Goal: Check status: Verify the current state of an ongoing process or item

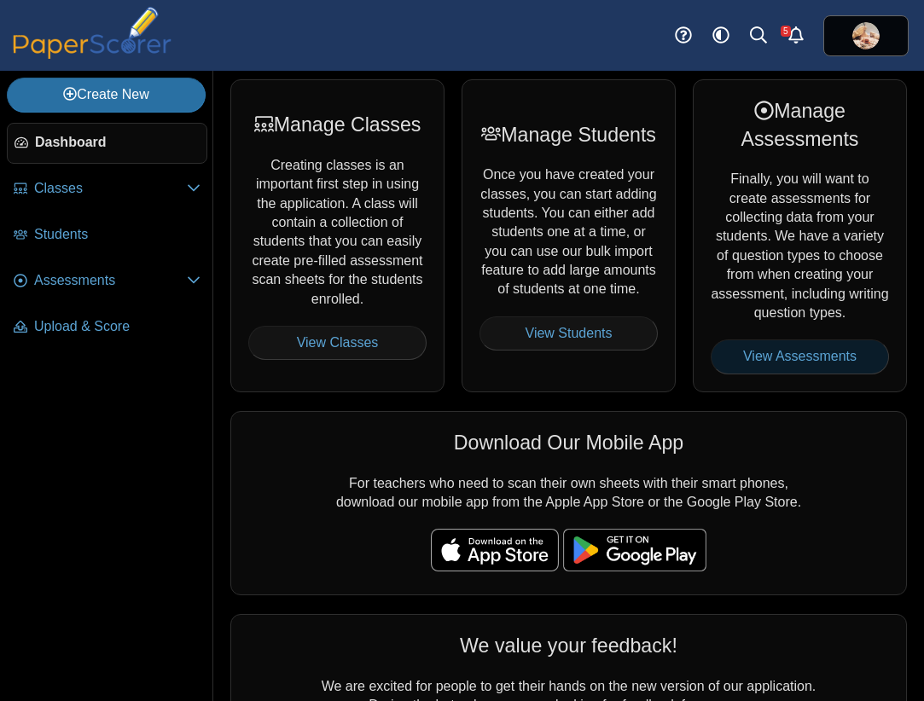
click at [762, 361] on link "View Assessments" at bounding box center [799, 356] width 178 height 34
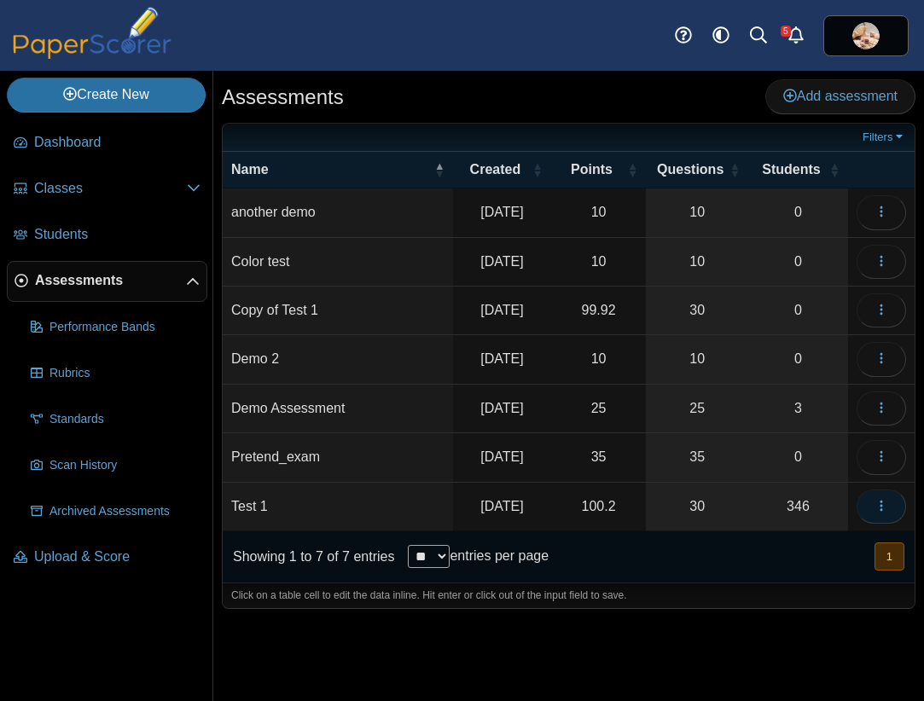
click at [878, 513] on icon "button" at bounding box center [881, 506] width 14 height 14
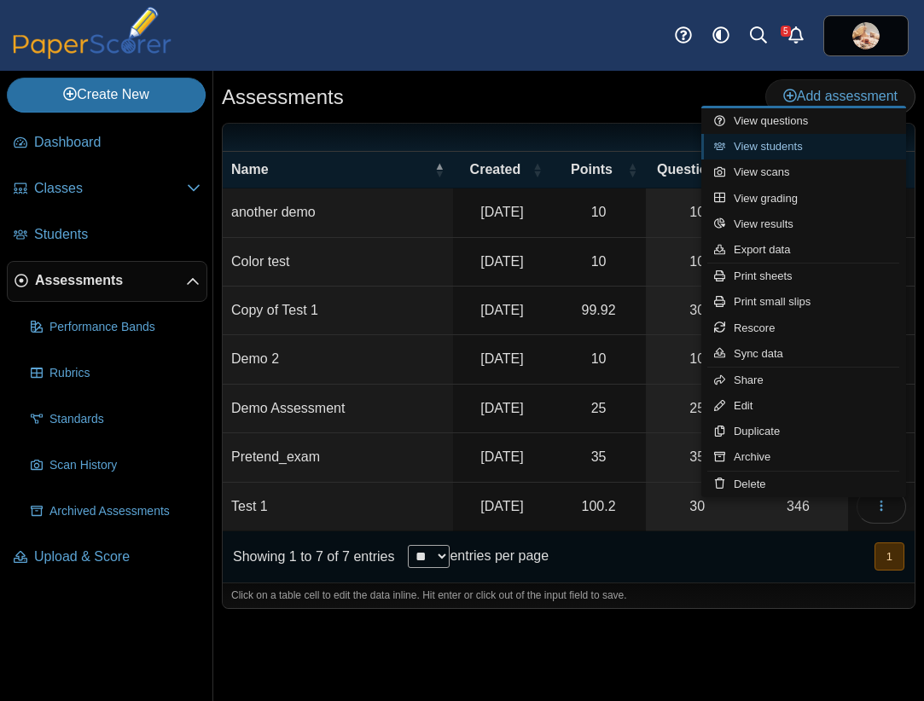
click at [803, 141] on link "View students" at bounding box center [803, 147] width 205 height 26
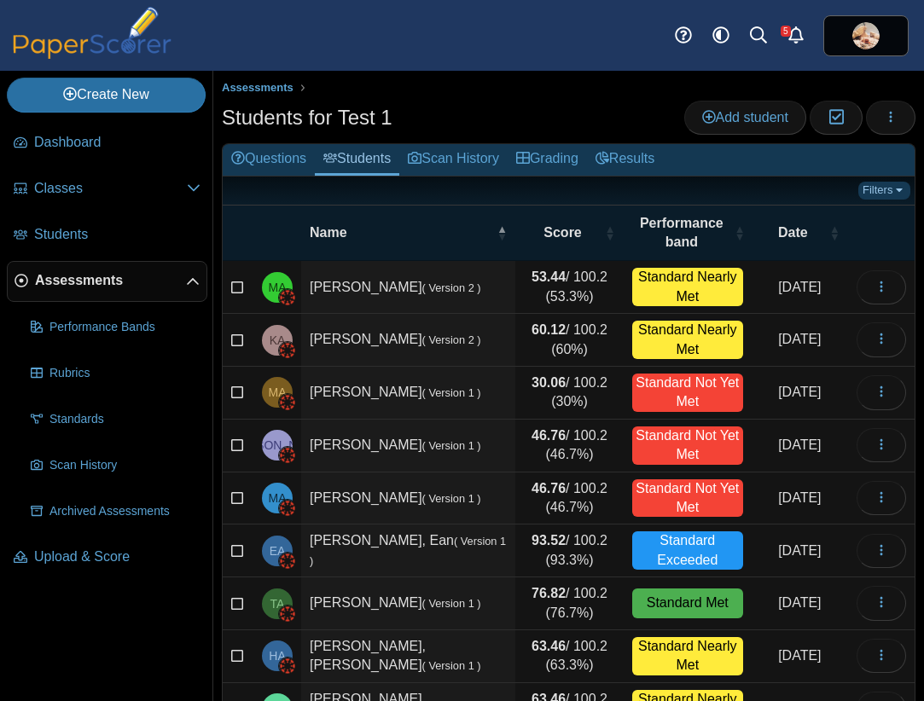
click at [885, 187] on link "Filters" at bounding box center [884, 190] width 52 height 17
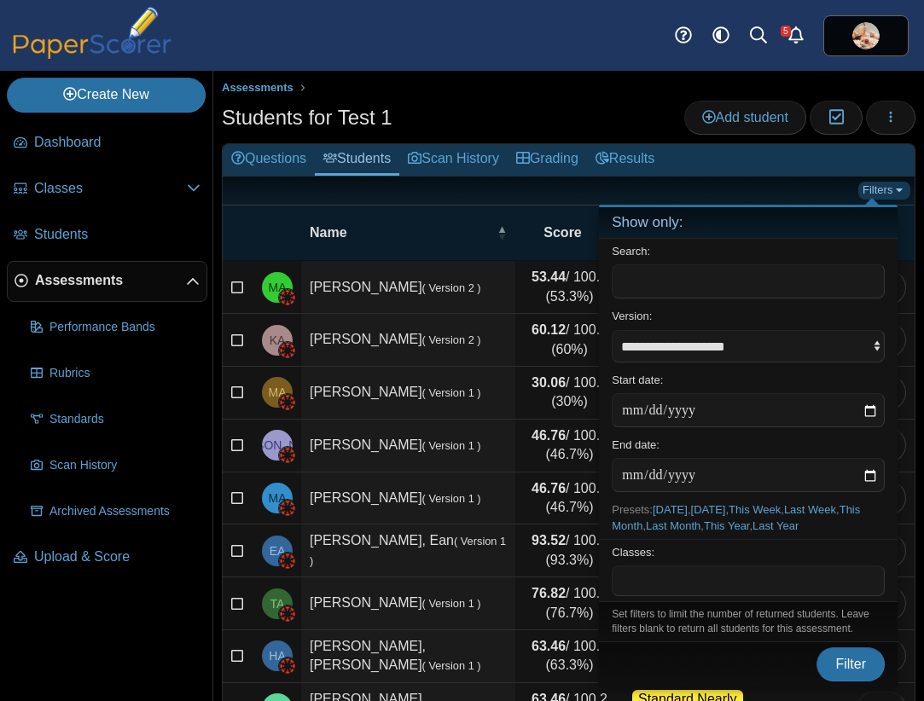
click at [885, 187] on link "Filters" at bounding box center [884, 190] width 52 height 17
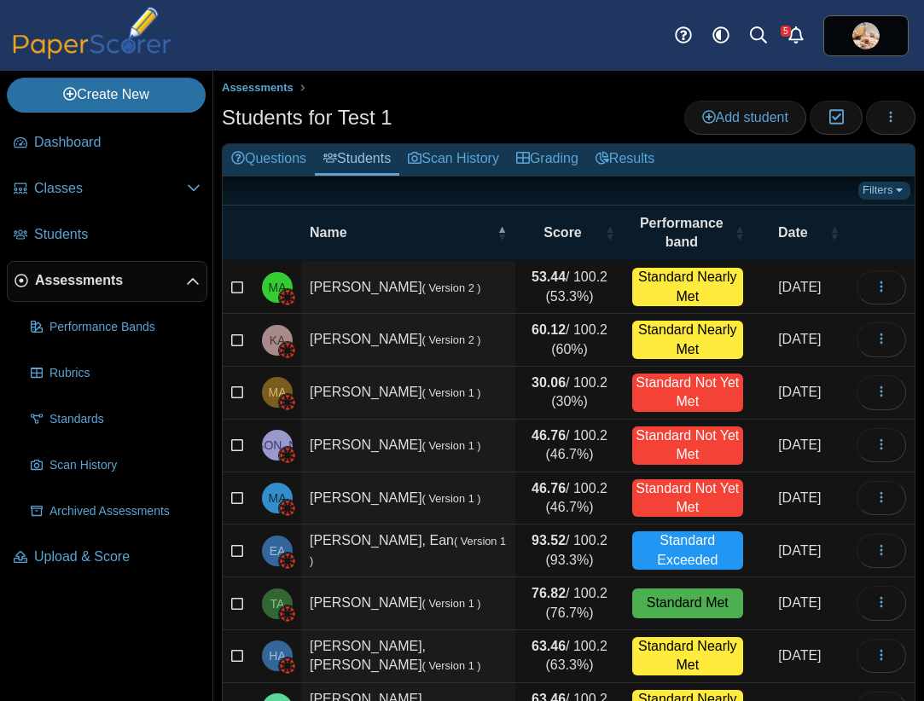
click at [885, 187] on link "Filters" at bounding box center [884, 190] width 52 height 17
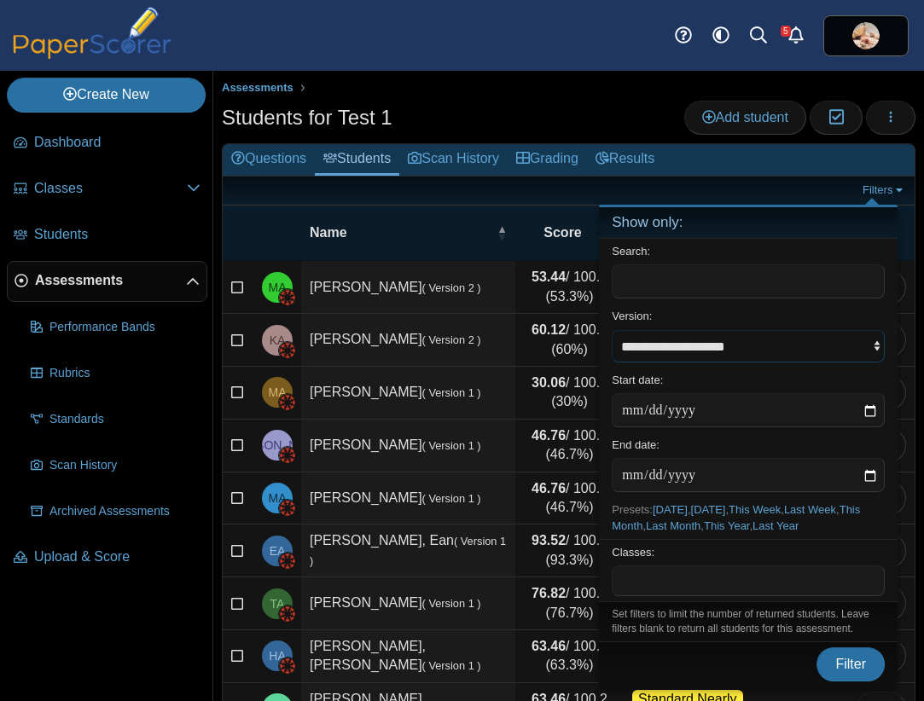
click at [872, 350] on select "**********" at bounding box center [747, 346] width 273 height 32
select select "****"
click at [611, 330] on select "**********" at bounding box center [747, 346] width 273 height 32
click at [871, 414] on input "date" at bounding box center [747, 410] width 273 height 34
type input "**********"
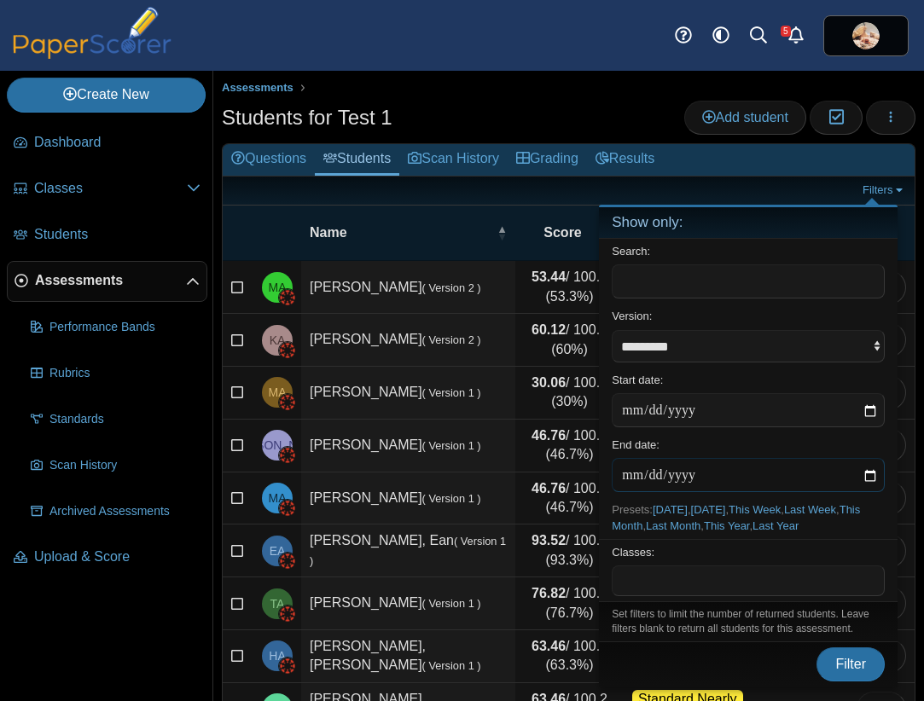
click at [870, 476] on input "date" at bounding box center [747, 475] width 273 height 34
type input "**********"
click at [855, 658] on span "Filter" at bounding box center [850, 664] width 31 height 14
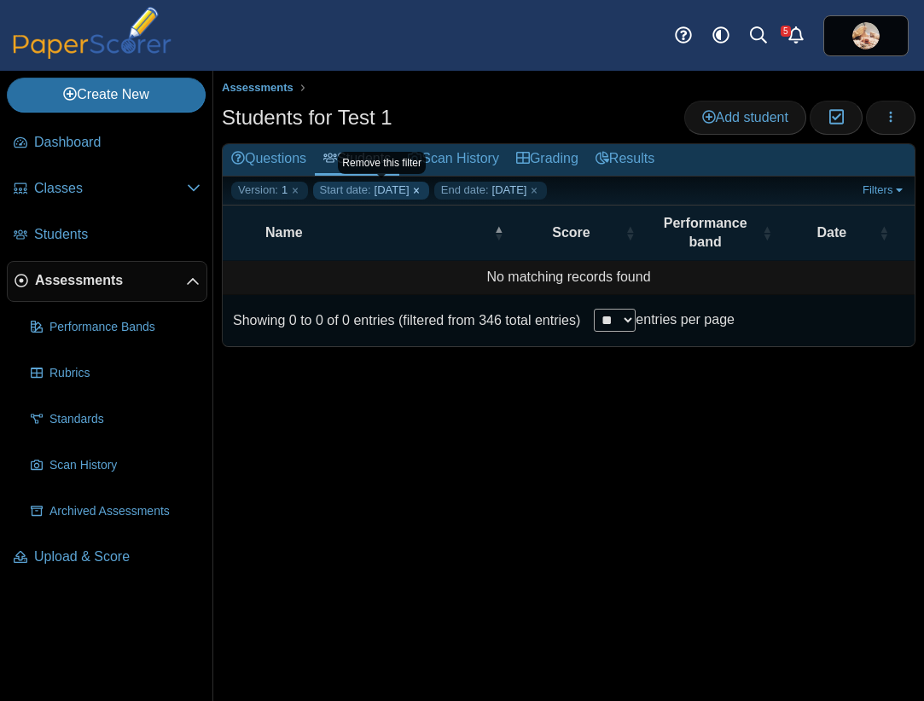
click at [429, 188] on link "Start date: 2025-09-29" at bounding box center [371, 190] width 116 height 17
click at [426, 188] on link "End date: 2025-09-29" at bounding box center [369, 190] width 113 height 17
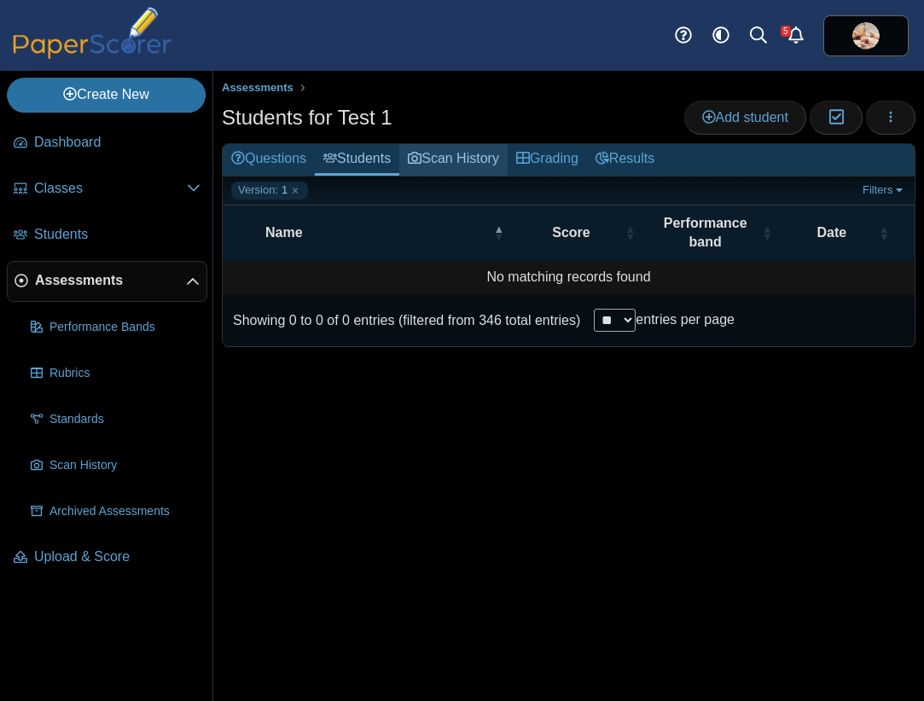
click at [455, 159] on link "Scan History" at bounding box center [453, 160] width 108 height 32
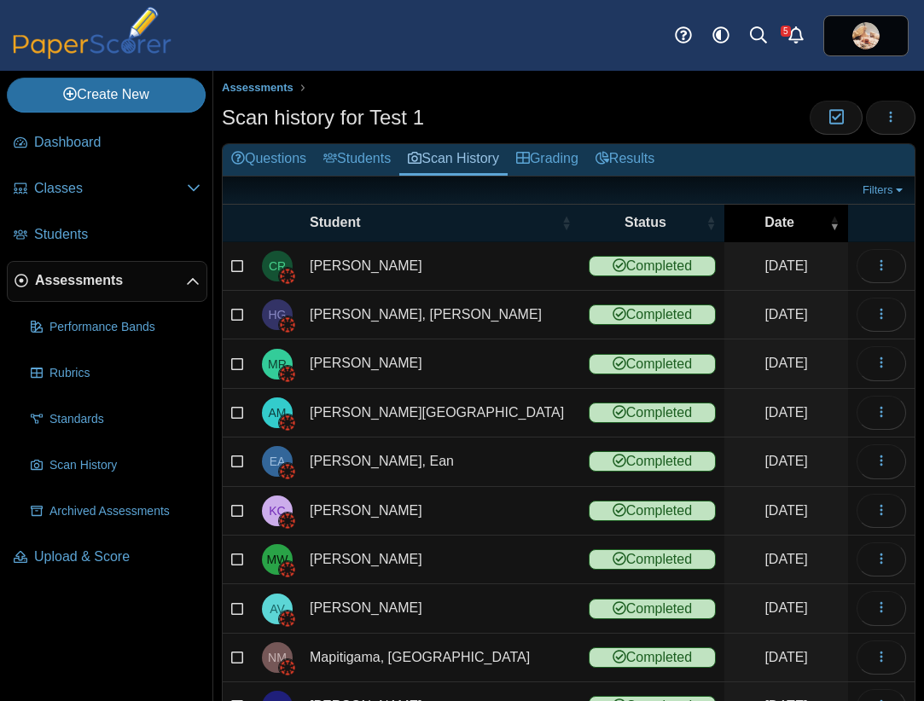
click at [829, 227] on span "\a Date\a : Activate to remove sorting" at bounding box center [834, 222] width 10 height 17
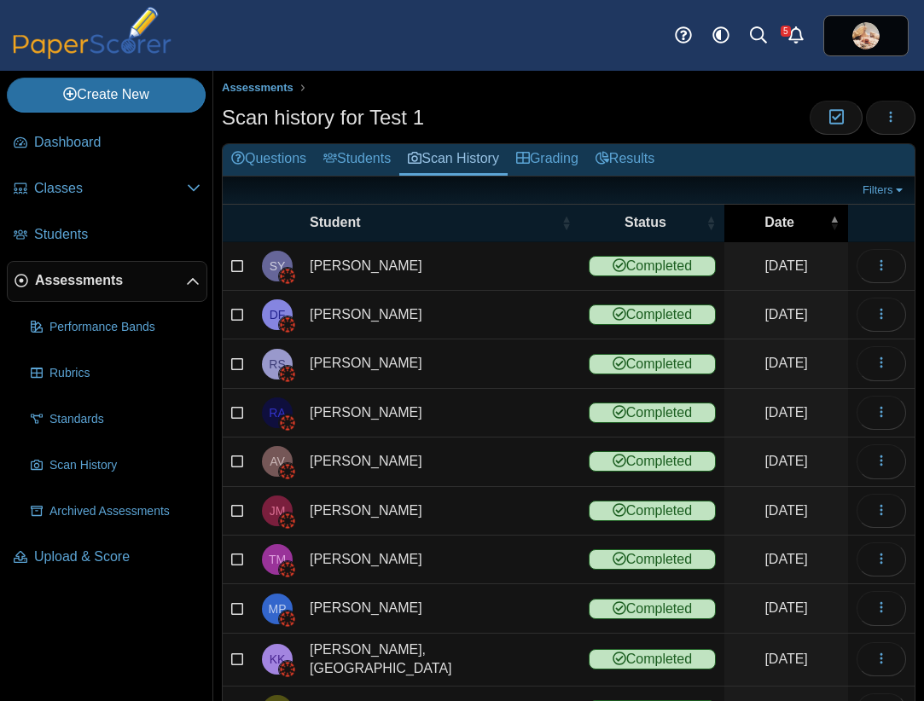
click at [829, 227] on span "\a Date\a : Activate to invert sorting" at bounding box center [834, 222] width 10 height 17
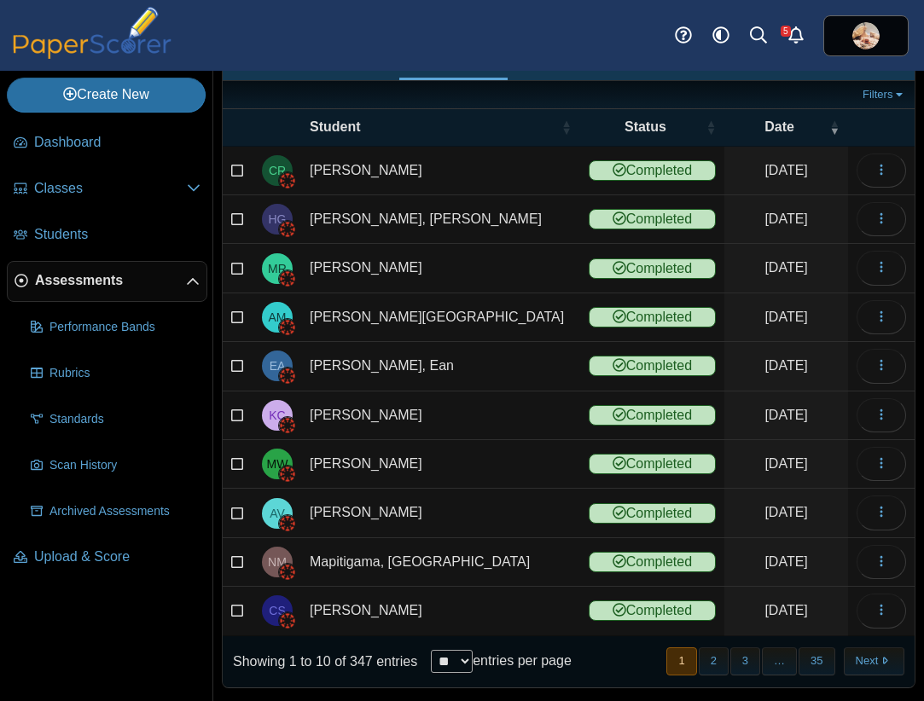
scroll to position [115, 0]
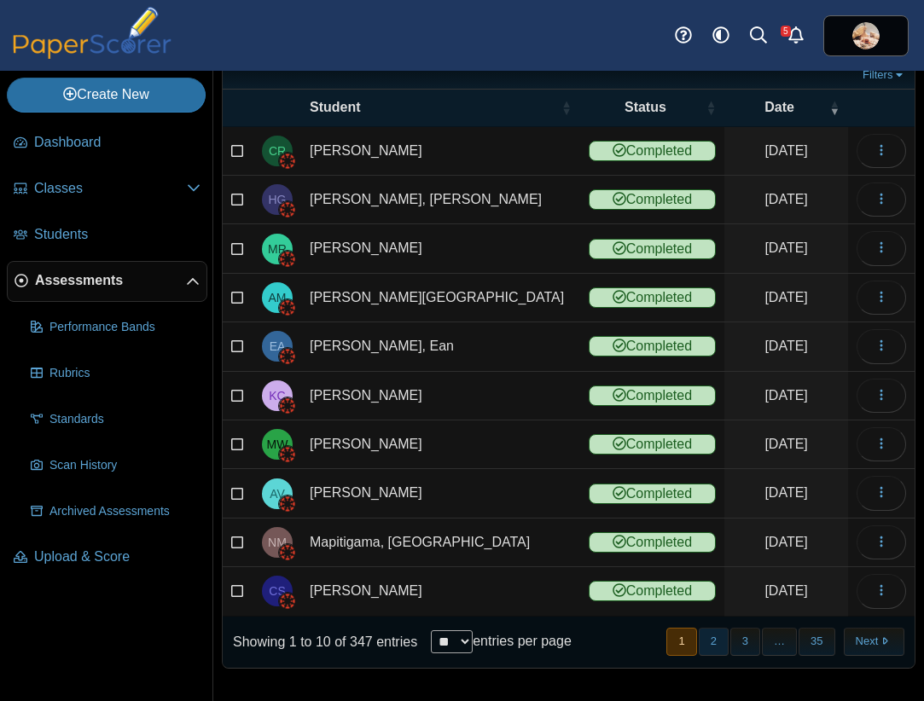
click at [698, 639] on button "2" at bounding box center [713, 642] width 30 height 28
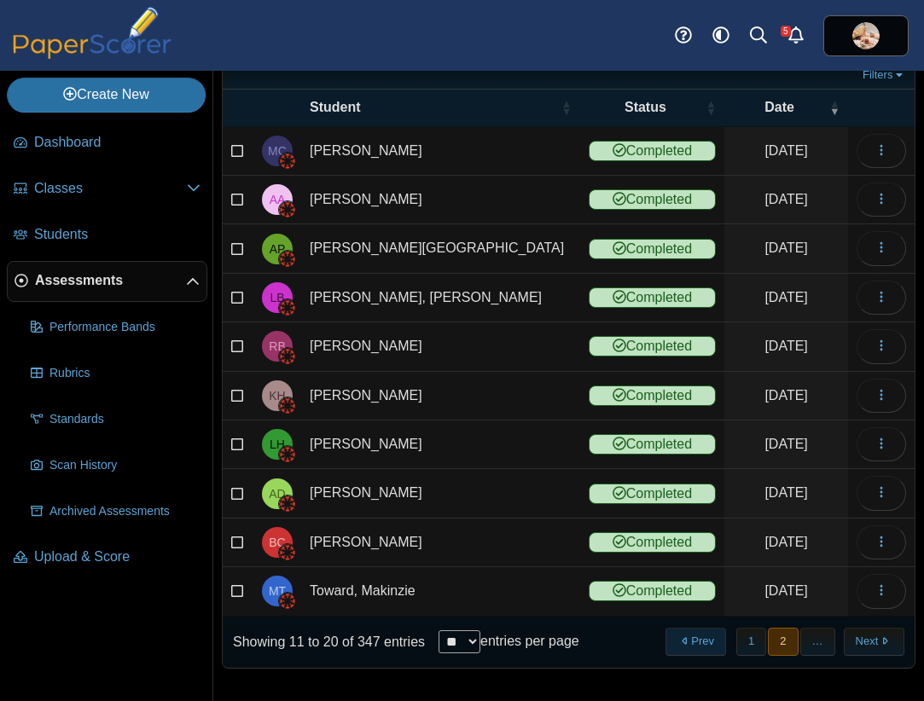
click at [675, 641] on button "Prev" at bounding box center [695, 642] width 61 height 28
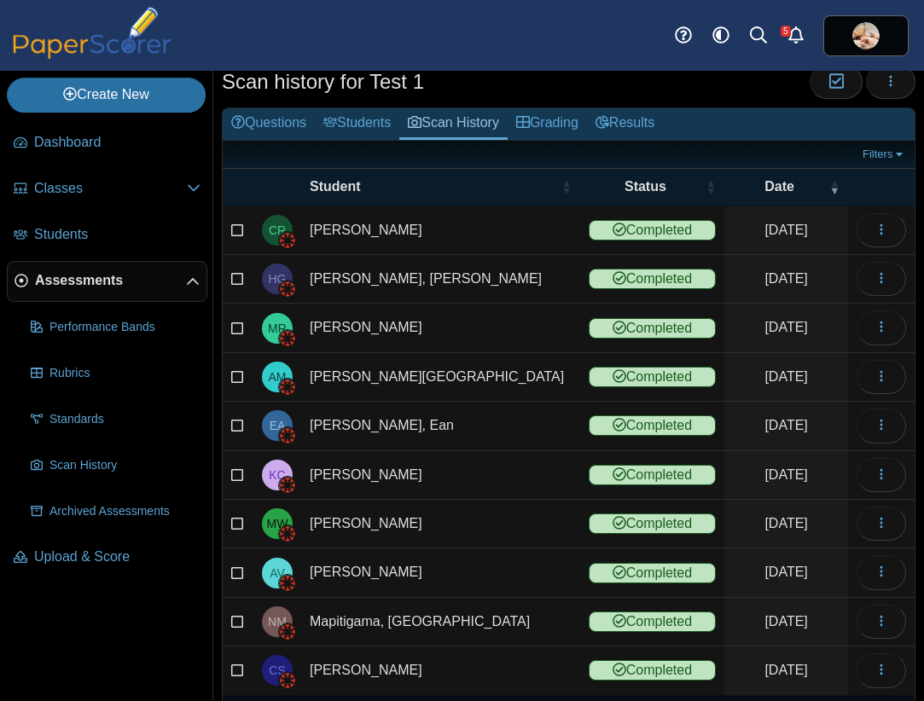
scroll to position [0, 0]
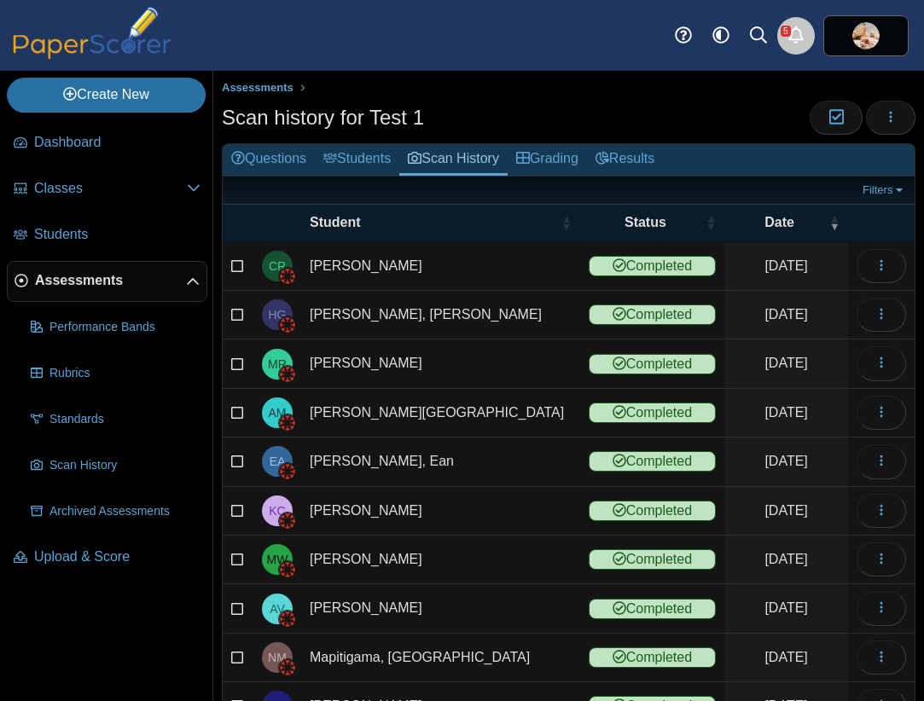
click at [791, 29] on use "Alerts" at bounding box center [795, 34] width 15 height 17
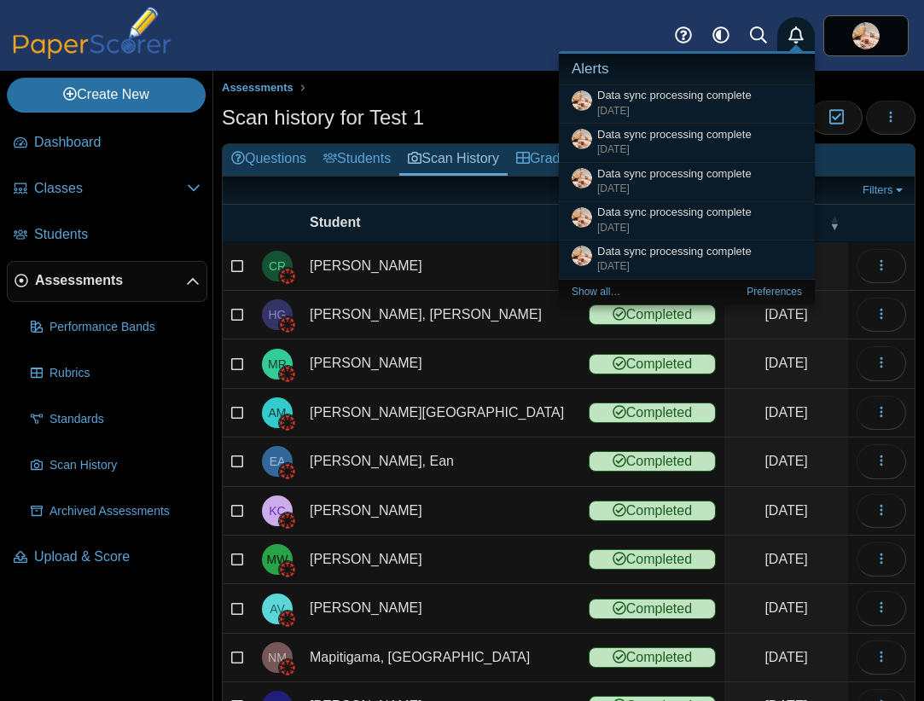
click at [791, 29] on use "Alerts" at bounding box center [795, 34] width 15 height 17
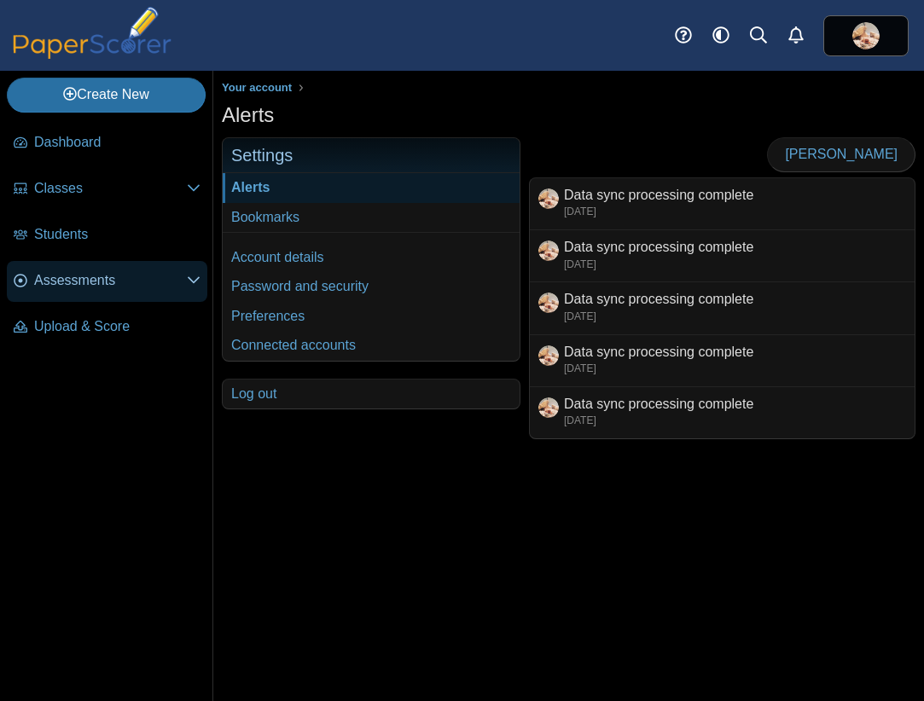
click at [87, 278] on span "Assessments" at bounding box center [110, 280] width 153 height 19
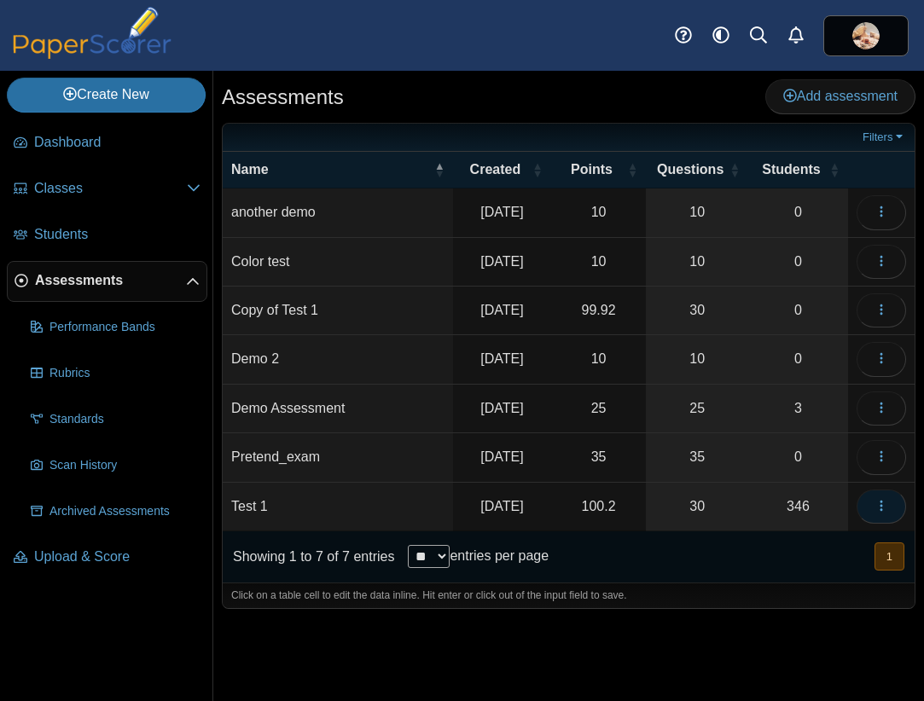
click at [883, 513] on icon "button" at bounding box center [881, 506] width 14 height 14
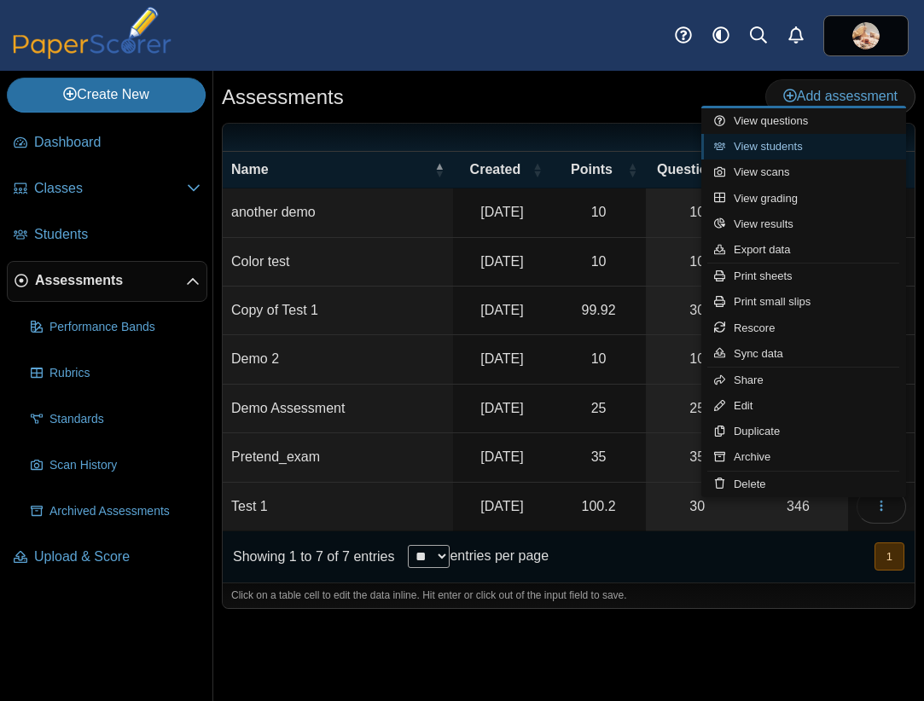
click at [784, 141] on link "View students" at bounding box center [803, 147] width 205 height 26
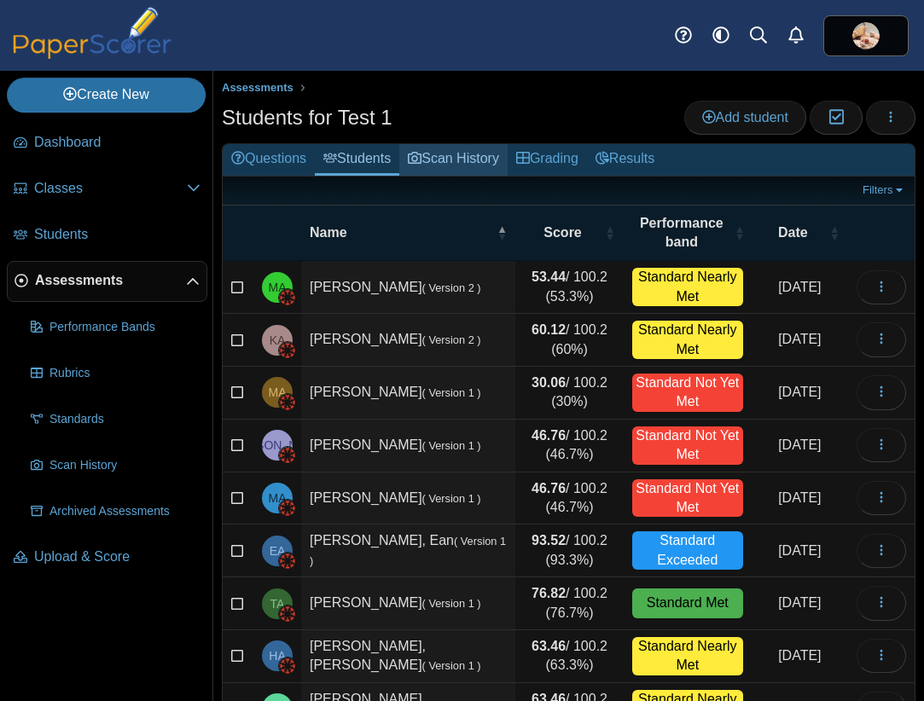
click at [474, 152] on link "Scan History" at bounding box center [453, 160] width 108 height 32
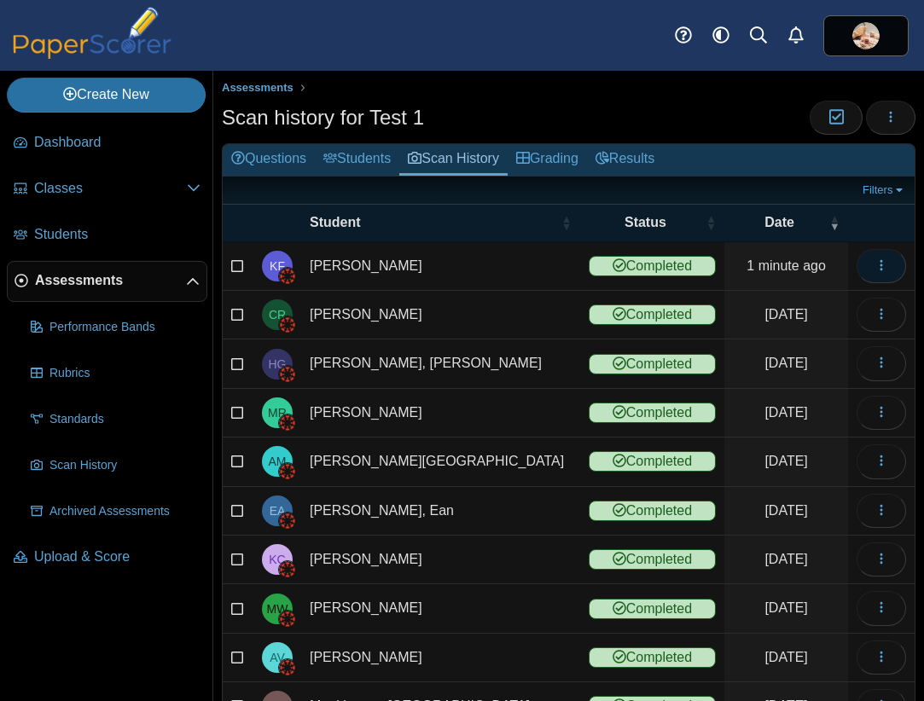
click at [874, 267] on icon "button" at bounding box center [881, 265] width 14 height 14
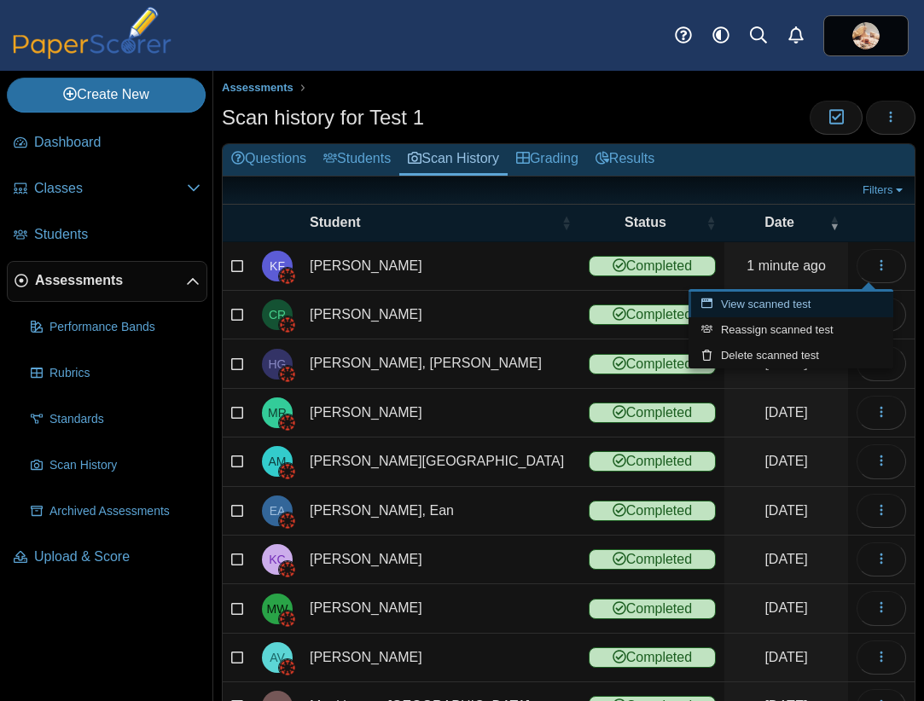
click at [793, 303] on link "View scanned test" at bounding box center [790, 305] width 205 height 26
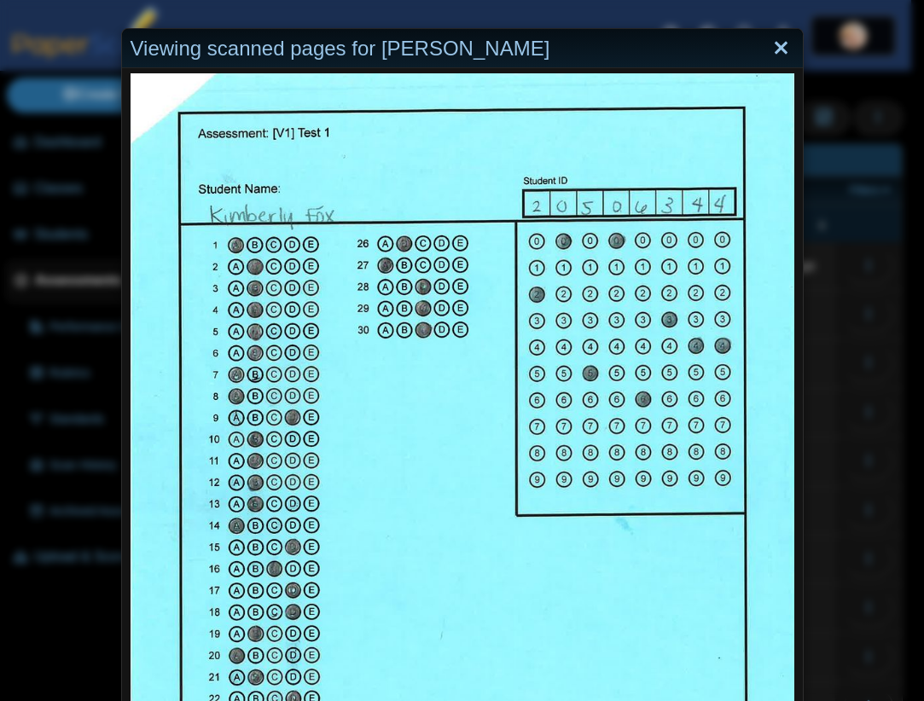
click at [768, 50] on link "Close" at bounding box center [781, 48] width 26 height 29
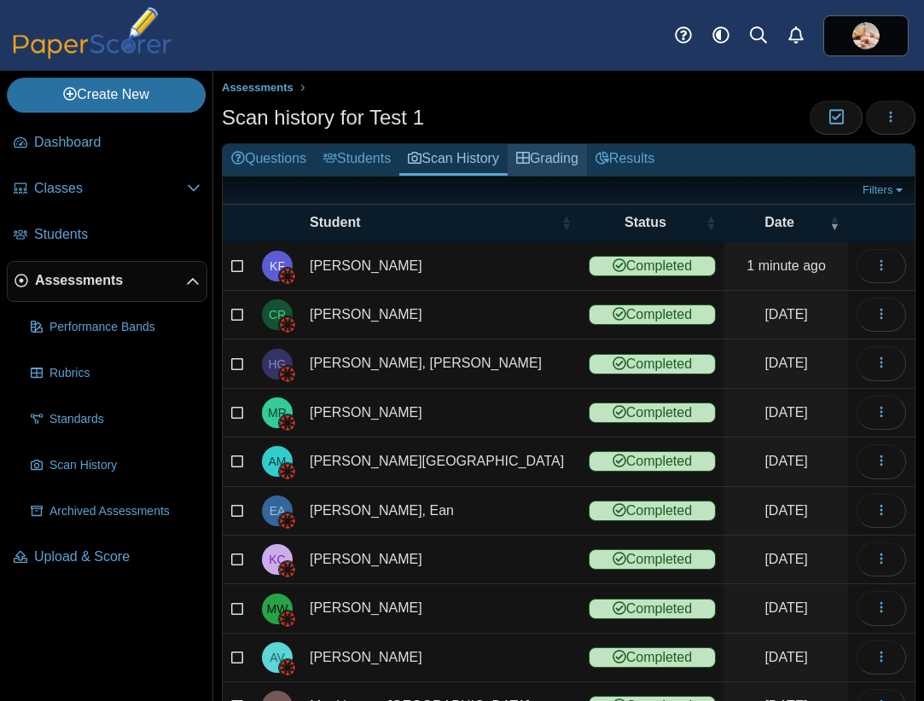
click at [568, 156] on link "Grading" at bounding box center [546, 160] width 79 height 32
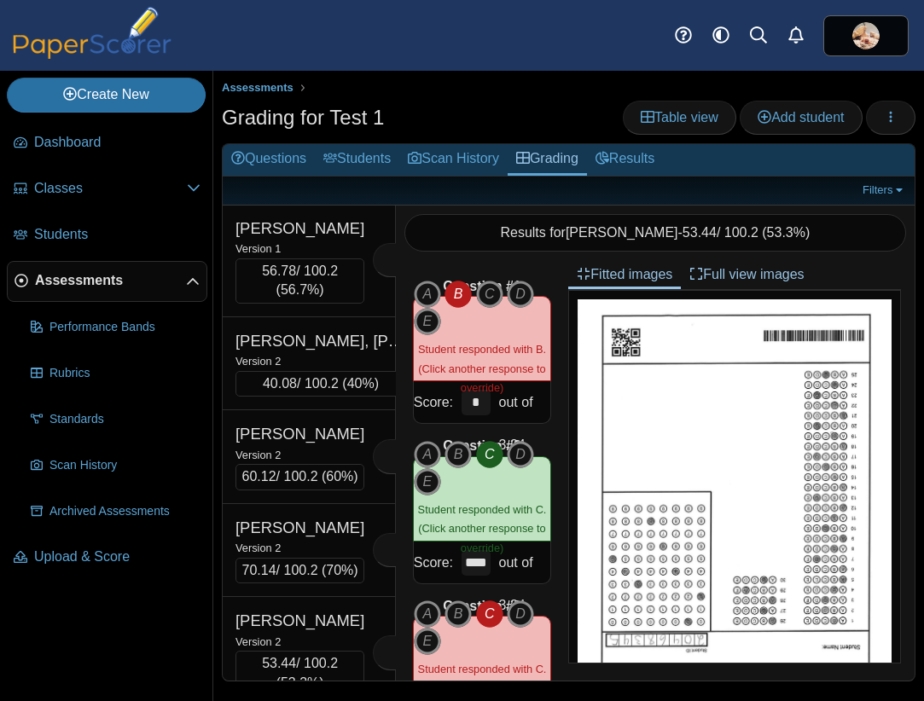
scroll to position [11176, 0]
